Goal: Transaction & Acquisition: Book appointment/travel/reservation

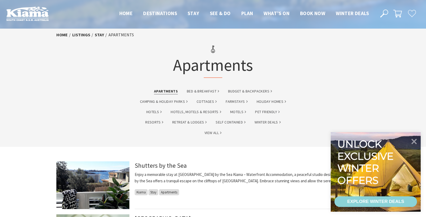
drag, startPoint x: 425, startPoint y: 19, endPoint x: 424, endPoint y: 29, distance: 10.9
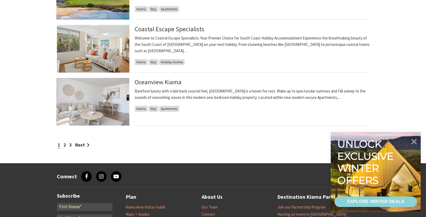
scroll to position [455, 0]
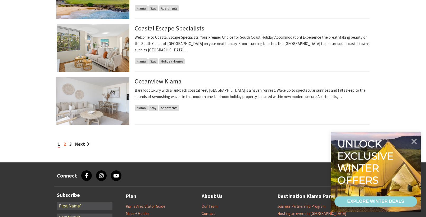
click at [65, 144] on link "2" at bounding box center [65, 144] width 2 height 6
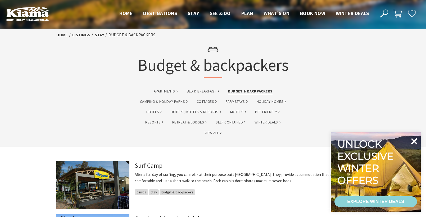
click at [415, 141] on icon at bounding box center [414, 141] width 6 height 6
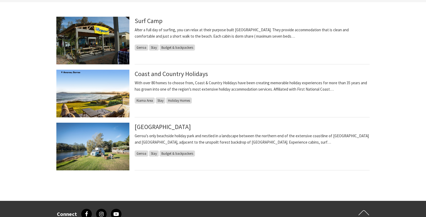
scroll to position [144, 0]
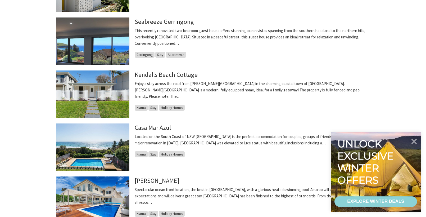
scroll to position [355, 0]
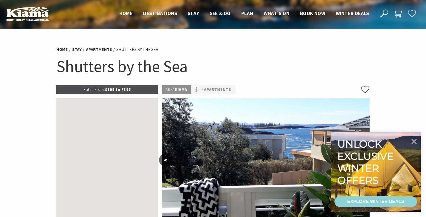
select select "3"
select select "2"
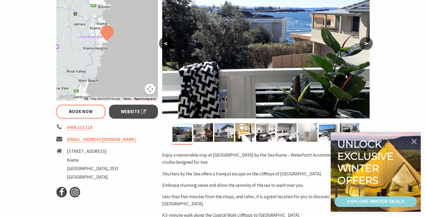
scroll to position [115, 0]
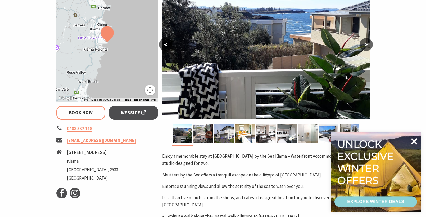
click at [414, 142] on icon at bounding box center [414, 141] width 6 height 6
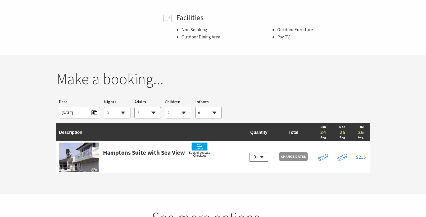
scroll to position [372, 0]
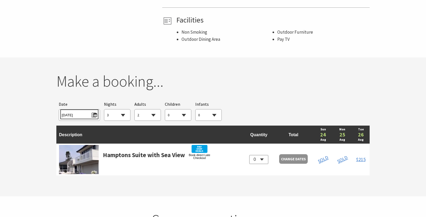
click at [78, 111] on span "Sun 24/08/2025" at bounding box center [79, 114] width 35 height 7
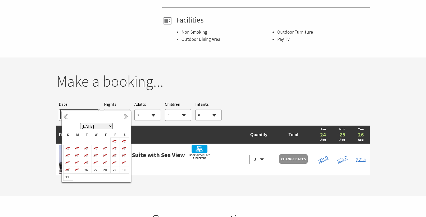
select select "3"
click at [125, 117] on link "Next" at bounding box center [127, 117] width 6 height 6
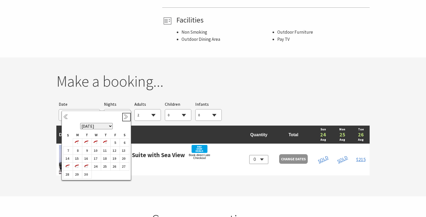
click at [125, 117] on link "Next" at bounding box center [127, 117] width 6 height 6
click at [114, 150] on b "10" at bounding box center [114, 150] width 7 height 7
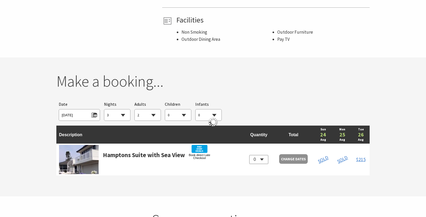
click at [104, 109] on select "1 2 3 4 5 6 7 8 9 10 11 12 13 14 15 16 17 18 19 20 21 22 23 24 25 26 27 28 29 30" at bounding box center [117, 115] width 26 height 12
click option "3" at bounding box center [0, 0] width 0 height 0
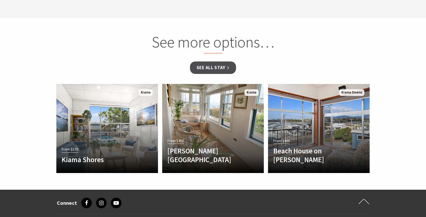
scroll to position [552, 0]
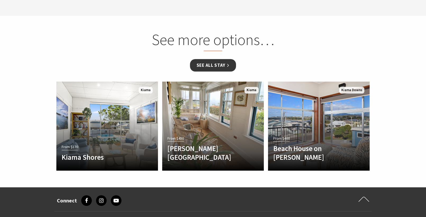
click at [224, 59] on link "See all Stay" at bounding box center [213, 65] width 46 height 12
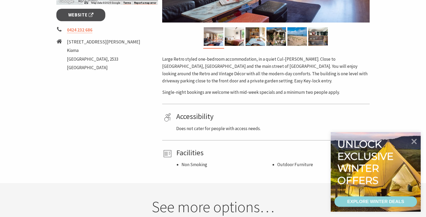
scroll to position [216, 0]
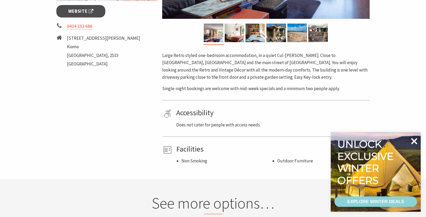
click at [415, 142] on icon at bounding box center [414, 141] width 6 height 6
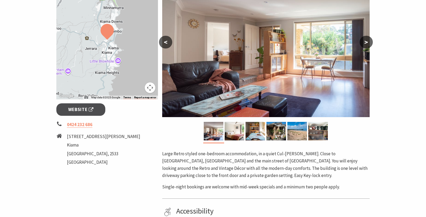
scroll to position [120, 0]
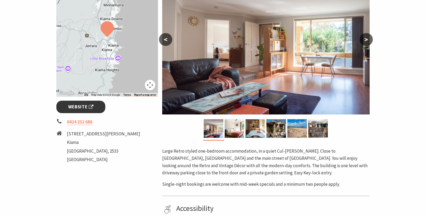
click at [86, 106] on span "Website" at bounding box center [80, 106] width 25 height 7
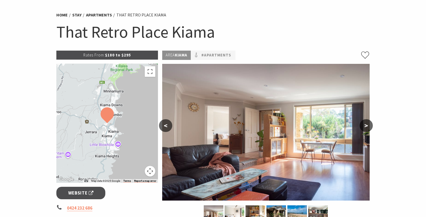
scroll to position [33, 0]
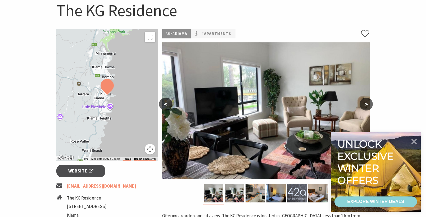
scroll to position [38, 0]
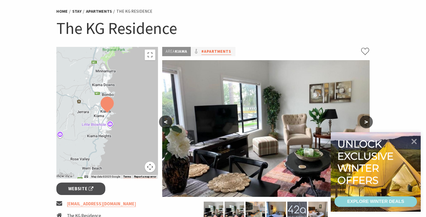
click at [217, 51] on link "#Apartments" at bounding box center [216, 51] width 30 height 7
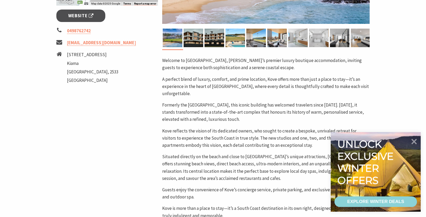
scroll to position [250, 0]
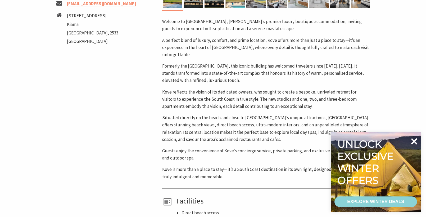
click at [416, 140] on icon at bounding box center [414, 141] width 6 height 6
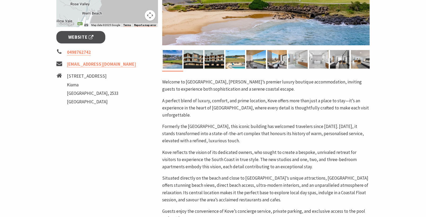
scroll to position [181, 0]
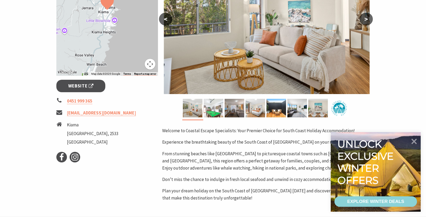
scroll to position [142, 0]
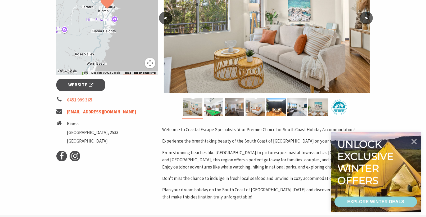
drag, startPoint x: 148, startPoint y: 112, endPoint x: 82, endPoint y: 110, distance: 66.2
click at [82, 110] on li "hello@coastalescapespecialists.com" at bounding box center [107, 111] width 102 height 7
copy link "coastalescapespecialists.com"
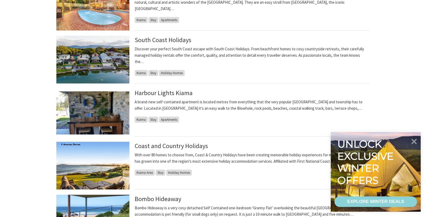
scroll to position [338, 0]
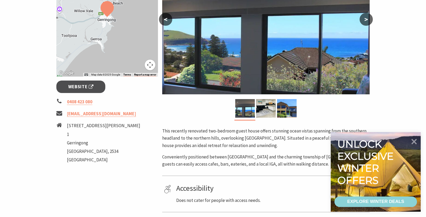
scroll to position [143, 0]
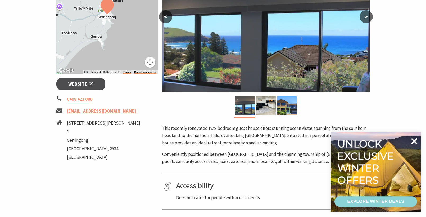
click at [415, 142] on icon at bounding box center [414, 141] width 6 height 6
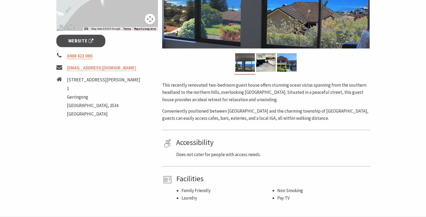
scroll to position [181, 0]
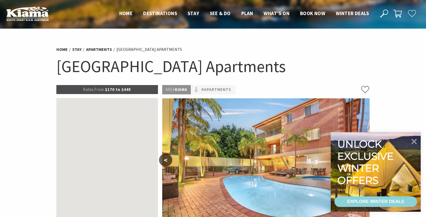
select select "3"
select select "2"
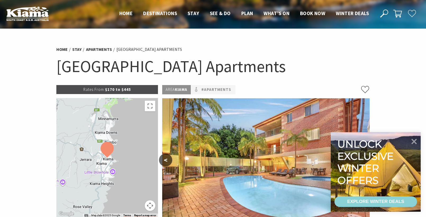
select select "3"
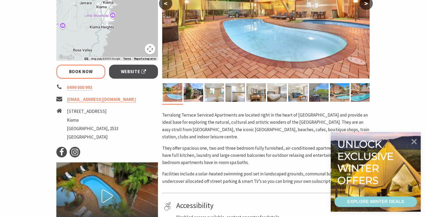
scroll to position [158, 0]
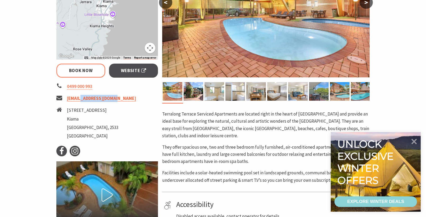
drag, startPoint x: 118, startPoint y: 101, endPoint x: 83, endPoint y: 97, distance: 34.6
click at [83, 97] on li "book@terralong.com.au" at bounding box center [107, 98] width 102 height 7
copy link "erralong.com.au"
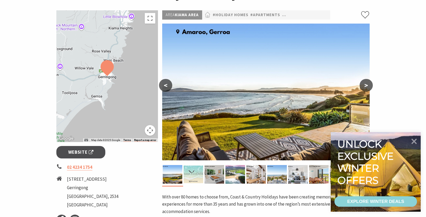
scroll to position [93, 0]
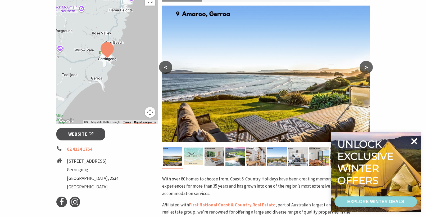
click at [416, 143] on icon at bounding box center [414, 141] width 6 height 6
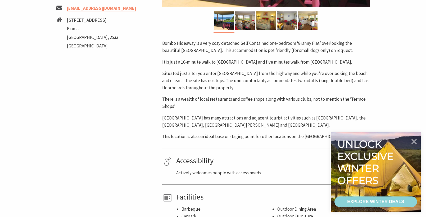
scroll to position [227, 0]
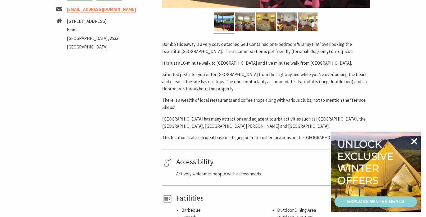
click at [416, 140] on icon at bounding box center [414, 141] width 6 height 6
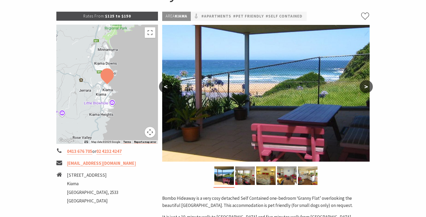
scroll to position [74, 0]
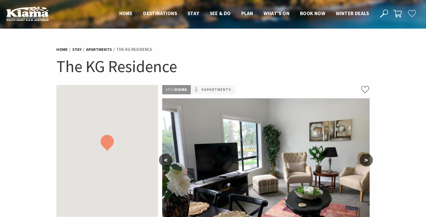
scroll to position [38, 0]
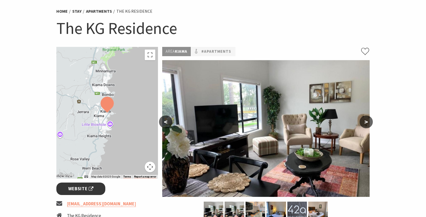
click at [93, 190] on span "Website" at bounding box center [80, 188] width 25 height 7
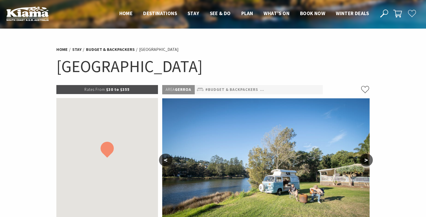
select select "3"
select select "2"
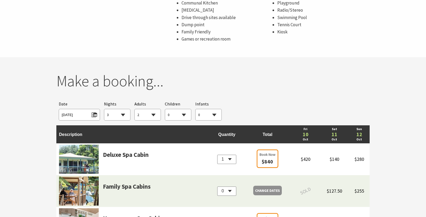
scroll to position [488, 0]
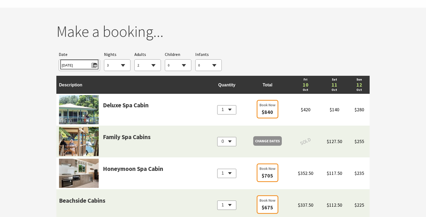
click at [92, 67] on span "Fri 10/10/2025" at bounding box center [79, 64] width 35 height 7
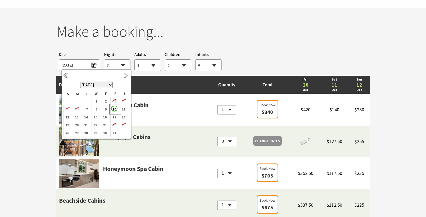
click at [114, 110] on b "10" at bounding box center [114, 109] width 7 height 7
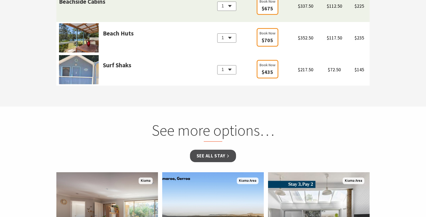
scroll to position [685, 0]
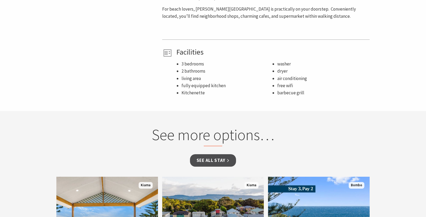
scroll to position [309, 0]
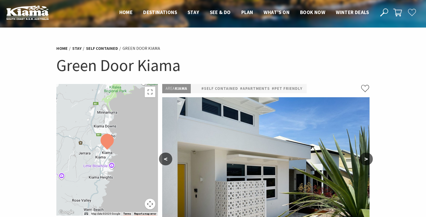
scroll to position [3, 0]
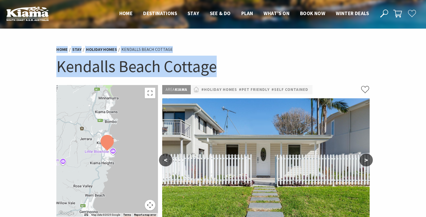
drag, startPoint x: 425, startPoint y: 44, endPoint x: 425, endPoint y: 58, distance: 13.2
click at [425, 58] on section "Home Stay Holiday Homes [GEOGRAPHIC_DATA] [GEOGRAPHIC_DATA] ← Move left → Move …" at bounding box center [213, 208] width 426 height 359
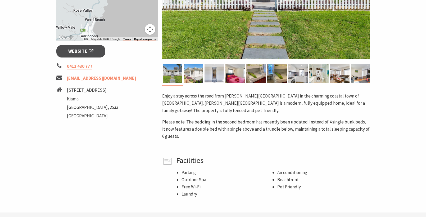
scroll to position [176, 0]
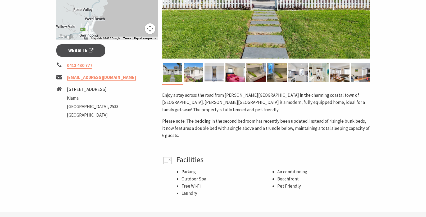
click at [346, 122] on p "Please note: The bedding in the second bedroom has recently been updated. Inste…" at bounding box center [266, 129] width 208 height 22
click at [326, 129] on p "Please note: The bedding in the second bedroom has recently been updated. Inste…" at bounding box center [266, 129] width 208 height 22
